Goal: Check status: Check status

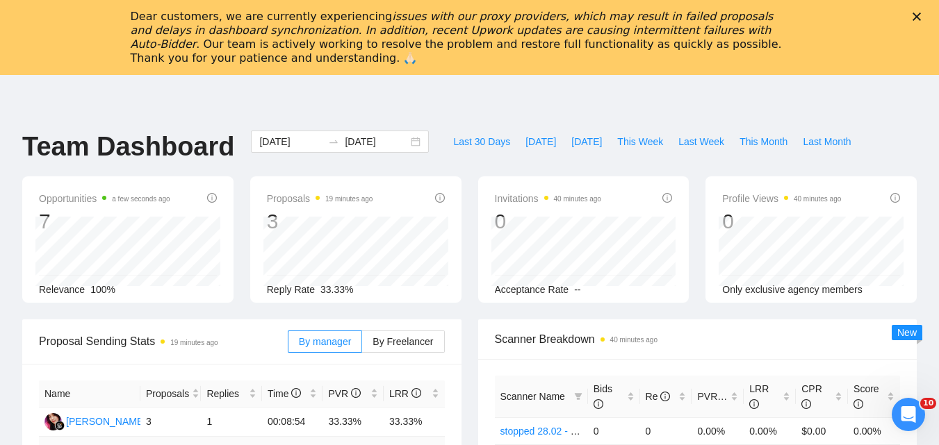
click at [921, 19] on icon "Close" at bounding box center [916, 17] width 8 height 8
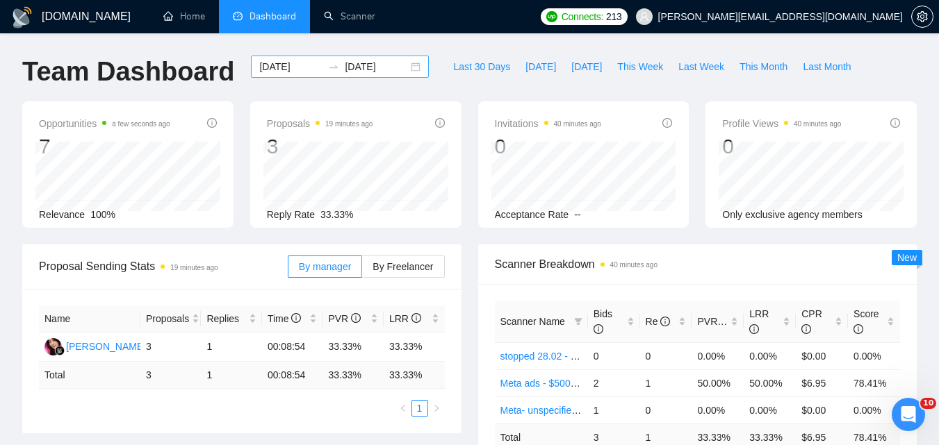
click at [281, 58] on div "[DATE] [DATE]" at bounding box center [340, 67] width 178 height 22
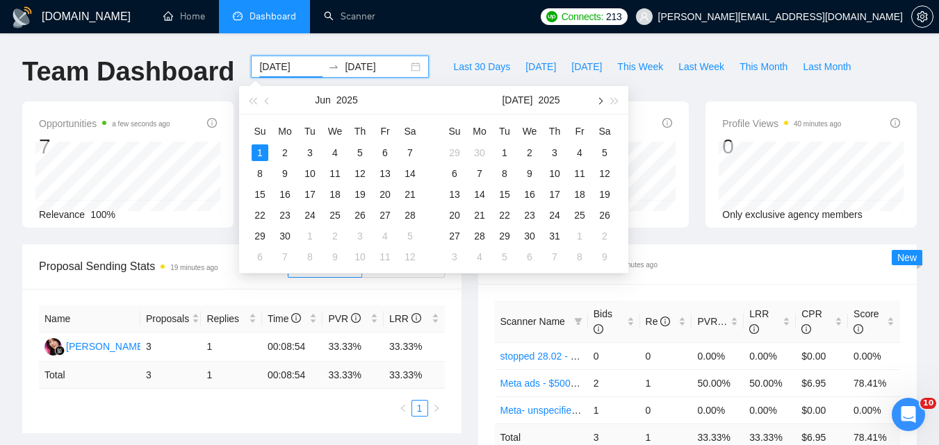
click at [603, 106] on button "button" at bounding box center [598, 100] width 15 height 28
type input "[DATE]"
click at [556, 237] on div "28" at bounding box center [554, 236] width 17 height 17
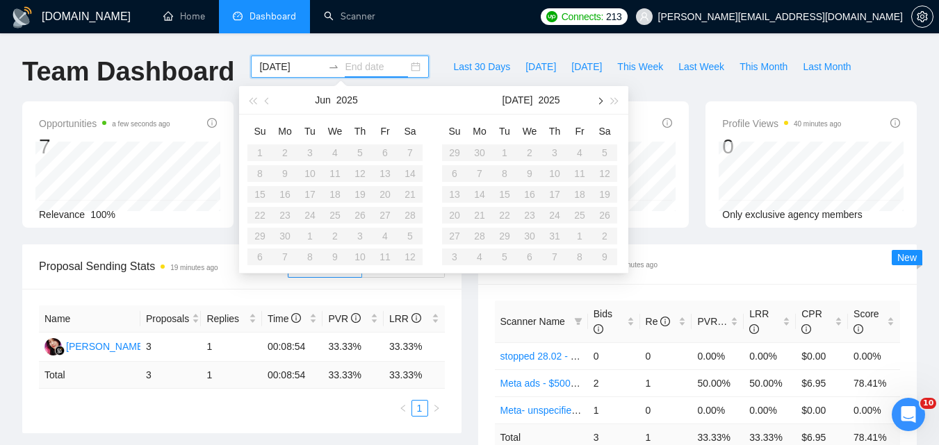
click at [598, 101] on span "button" at bounding box center [599, 100] width 7 height 7
type input "[DATE]"
click at [559, 239] on div "28" at bounding box center [554, 236] width 17 height 17
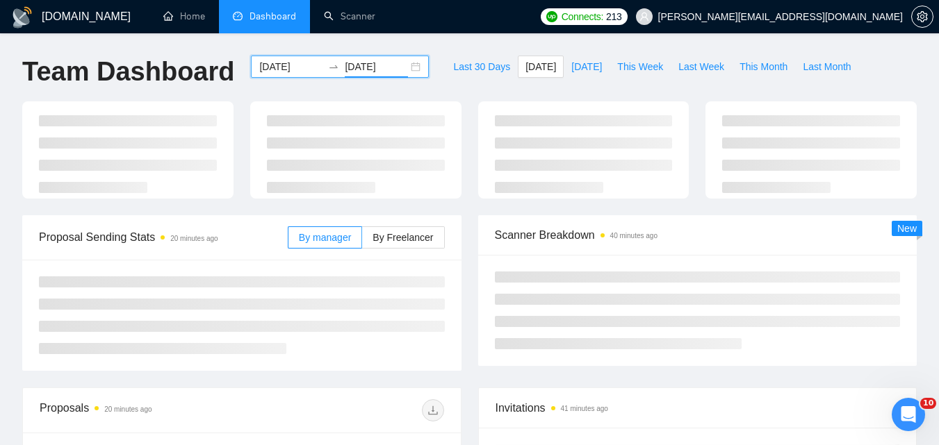
type input "[DATE]"
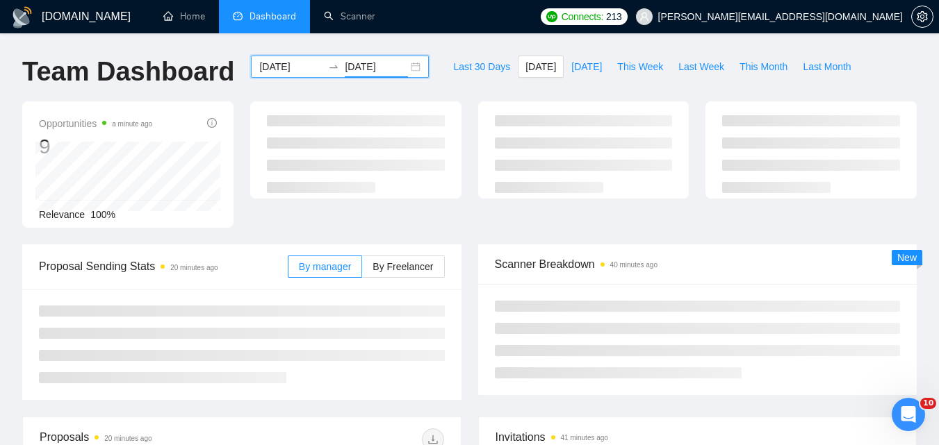
click at [281, 67] on input "[DATE]" at bounding box center [290, 66] width 63 height 15
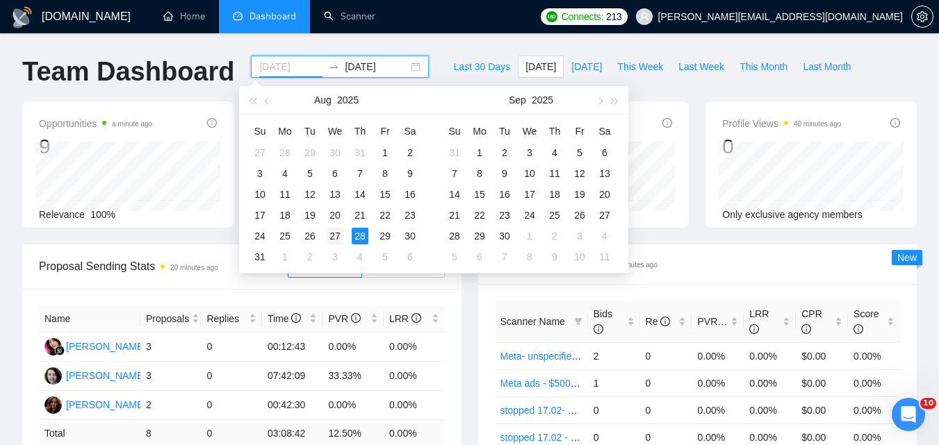
type input "[DATE]"
click at [341, 232] on div "27" at bounding box center [335, 236] width 17 height 17
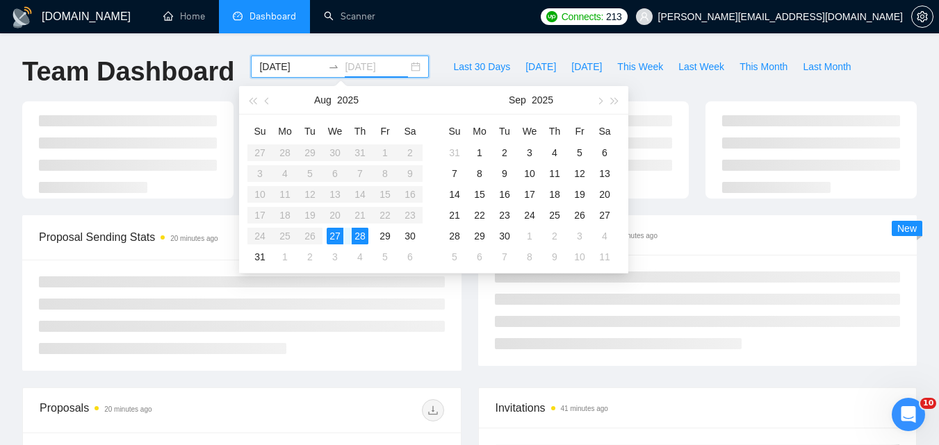
type input "[DATE]"
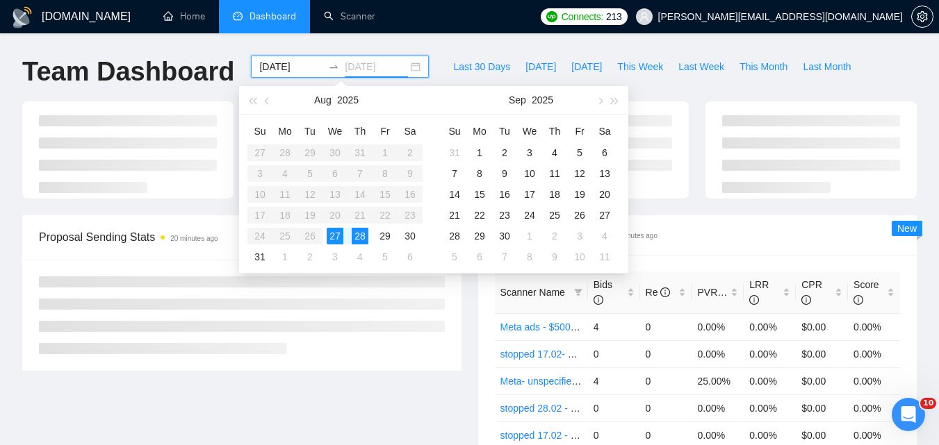
click at [342, 235] on div "27" at bounding box center [335, 236] width 17 height 17
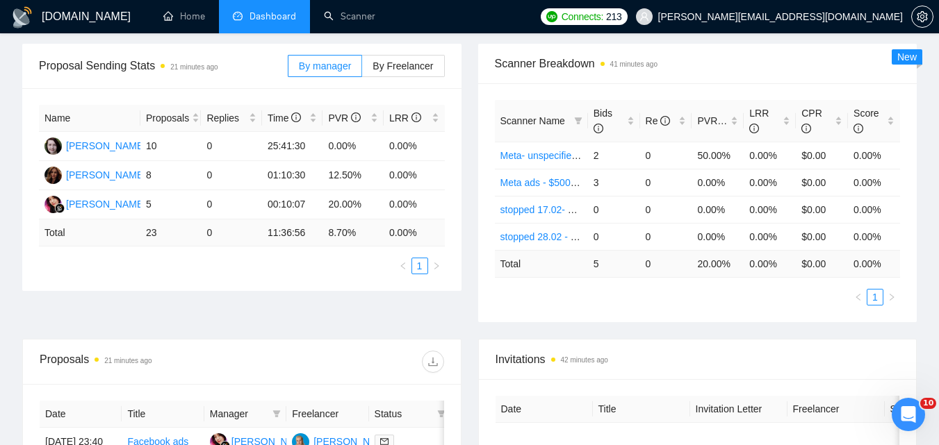
scroll to position [218, 0]
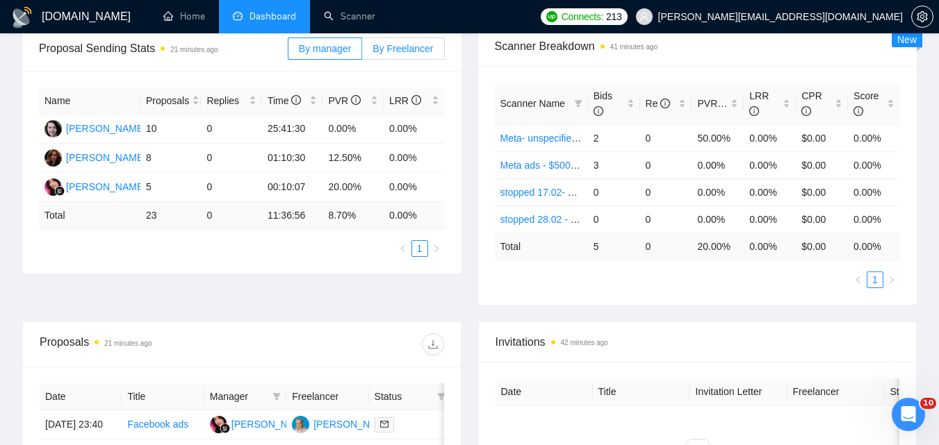
click at [428, 55] on label "By Freelancer" at bounding box center [403, 49] width 82 height 22
click at [362, 52] on input "By Freelancer" at bounding box center [362, 52] width 0 height 0
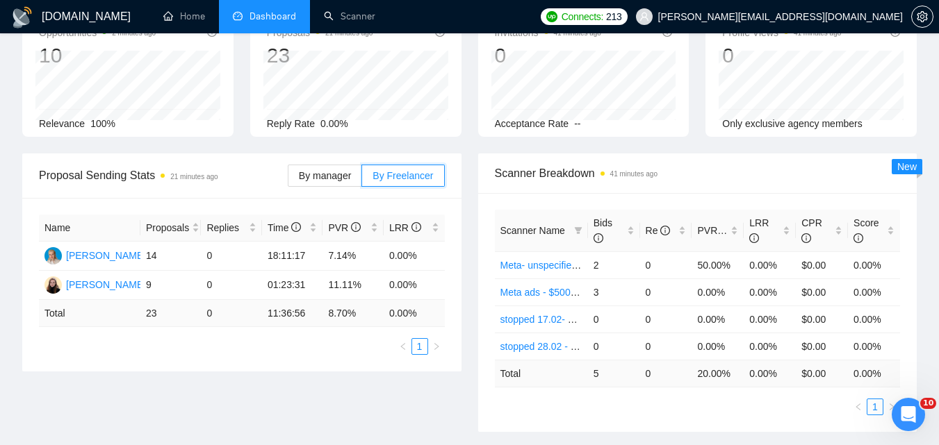
scroll to position [0, 0]
